Goal: Task Accomplishment & Management: Use online tool/utility

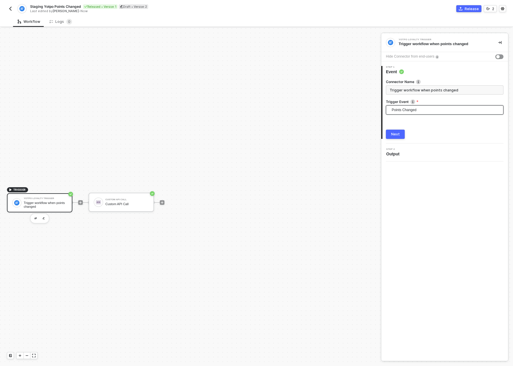
scroll to position [11, 0]
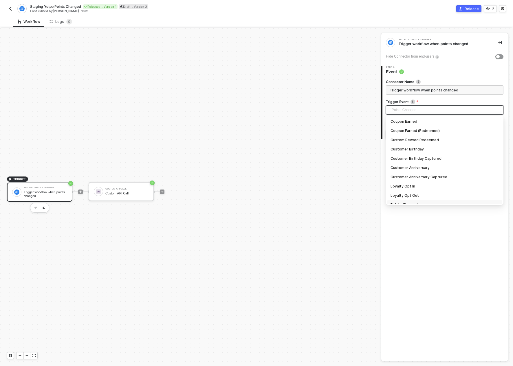
click at [421, 111] on span "Points Changed" at bounding box center [446, 110] width 108 height 9
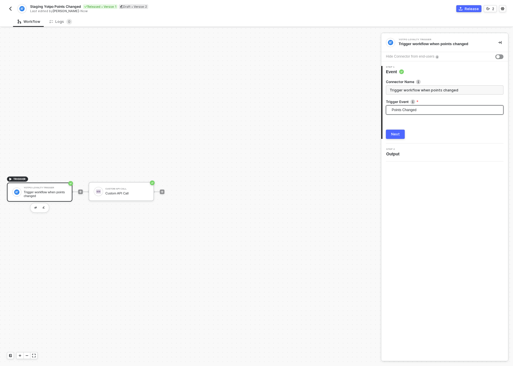
click at [34, 194] on div "Trigger workflow when points changed" at bounding box center [45, 194] width 43 height 7
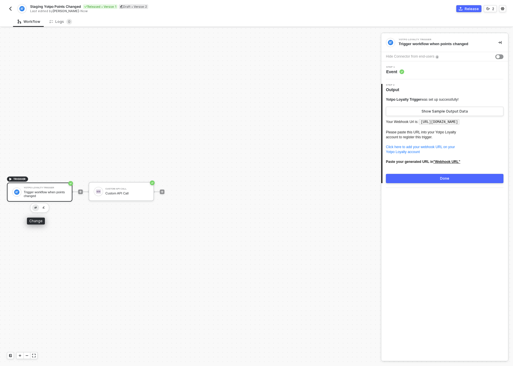
click at [38, 208] on button "button" at bounding box center [35, 208] width 7 height 7
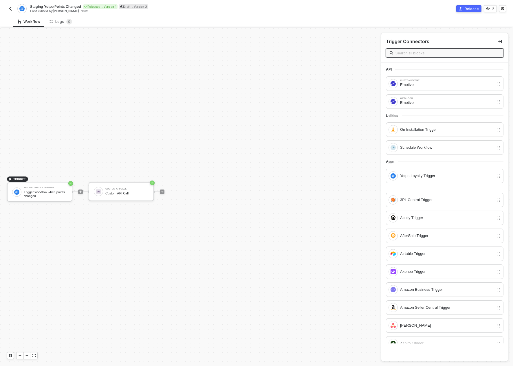
type input "o"
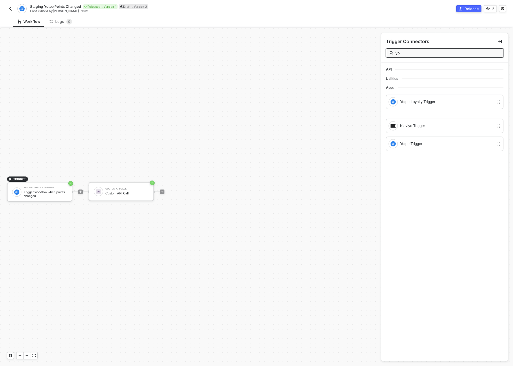
type input "yot"
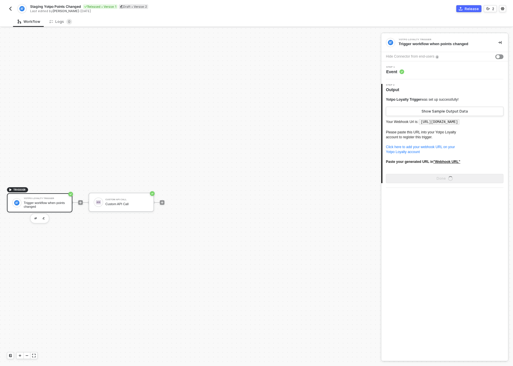
scroll to position [11, 0]
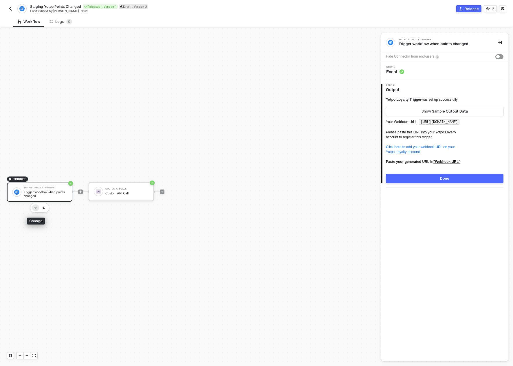
click at [37, 208] on button "button" at bounding box center [35, 208] width 7 height 7
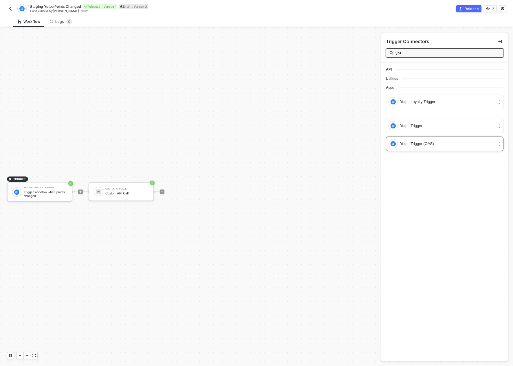
type input "yot"
click at [427, 144] on div "Yotpo Trigger (OAS)" at bounding box center [447, 144] width 94 height 6
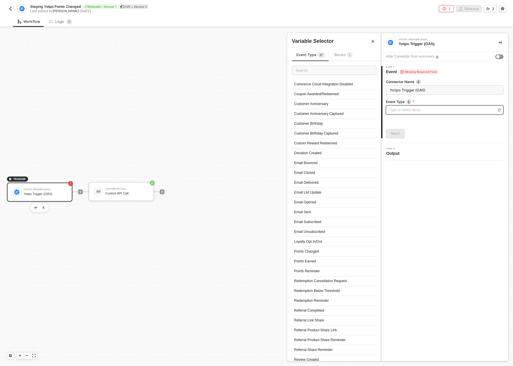
click at [426, 108] on div "Type or select items ﻿" at bounding box center [442, 110] width 105 height 6
click at [341, 71] on input "text" at bounding box center [334, 70] width 85 height 9
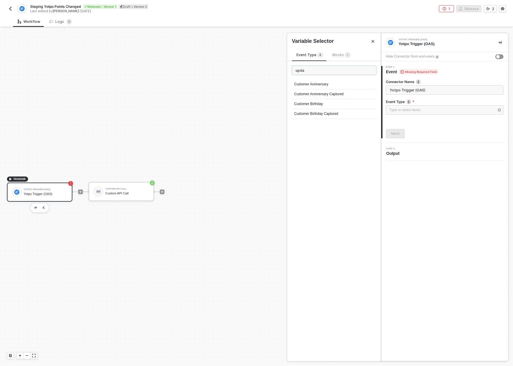
type input "updat"
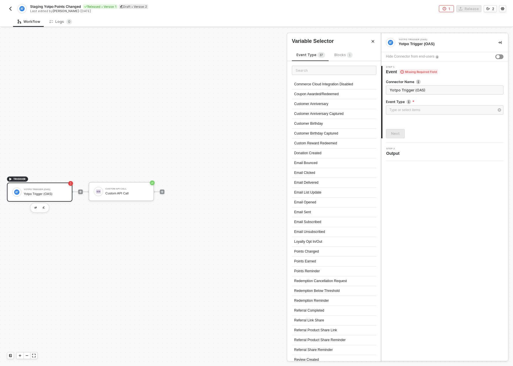
click at [341, 54] on span "Blocks 1" at bounding box center [344, 55] width 18 height 4
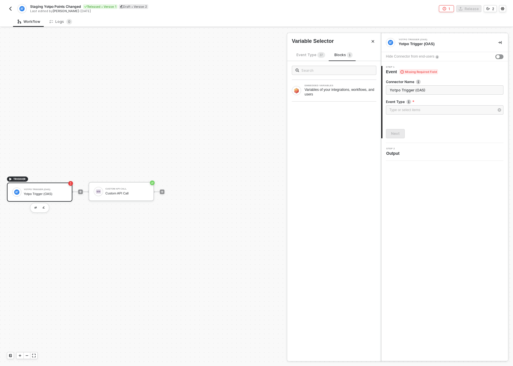
click at [310, 54] on span "Event Type 3 7" at bounding box center [311, 55] width 29 height 4
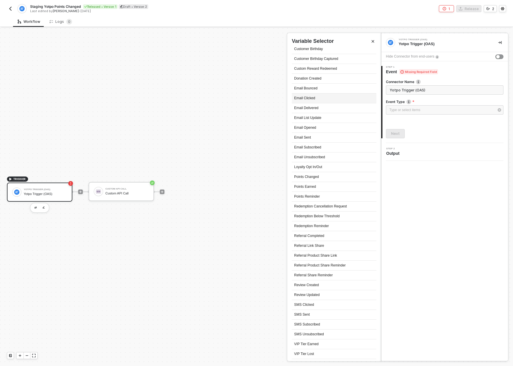
scroll to position [92, 0]
